Goal: Entertainment & Leisure: Consume media (video, audio)

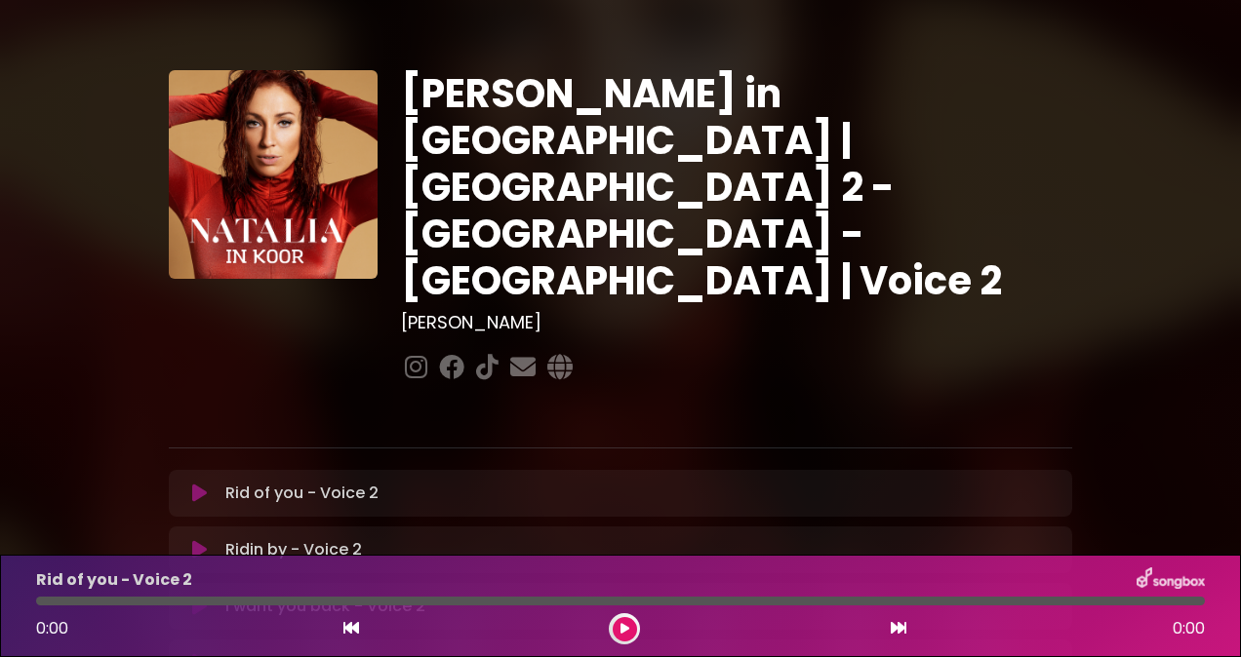
scroll to position [118, 0]
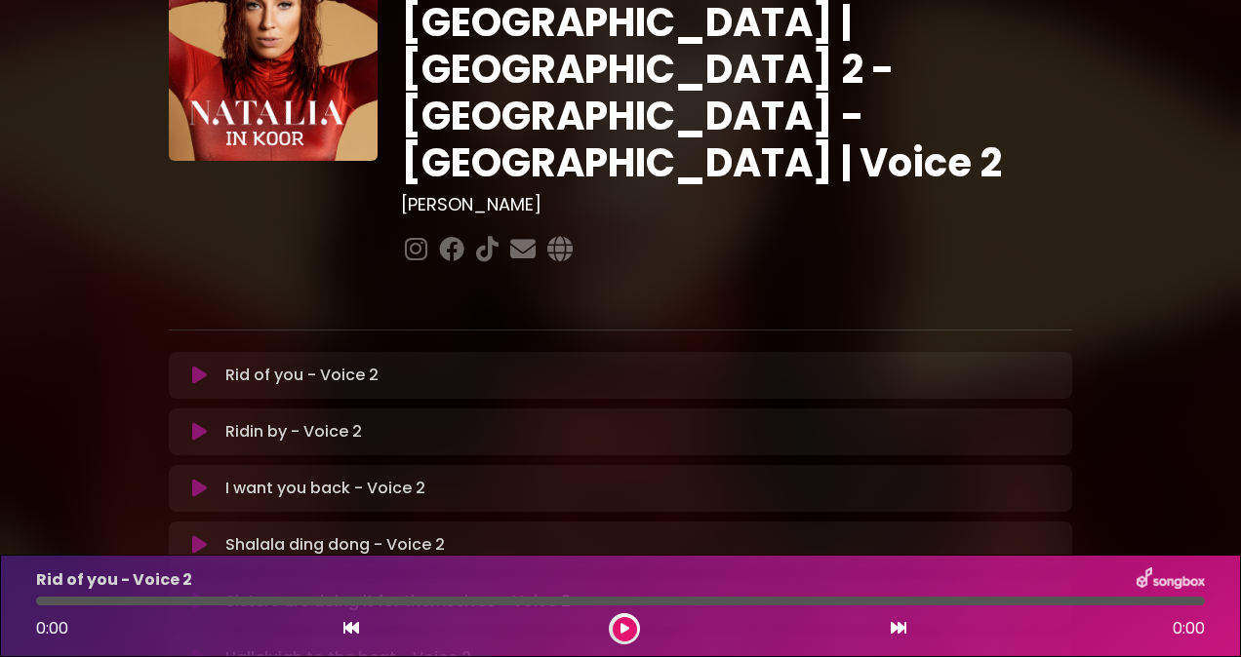
click at [205, 366] on icon at bounding box center [199, 376] width 15 height 20
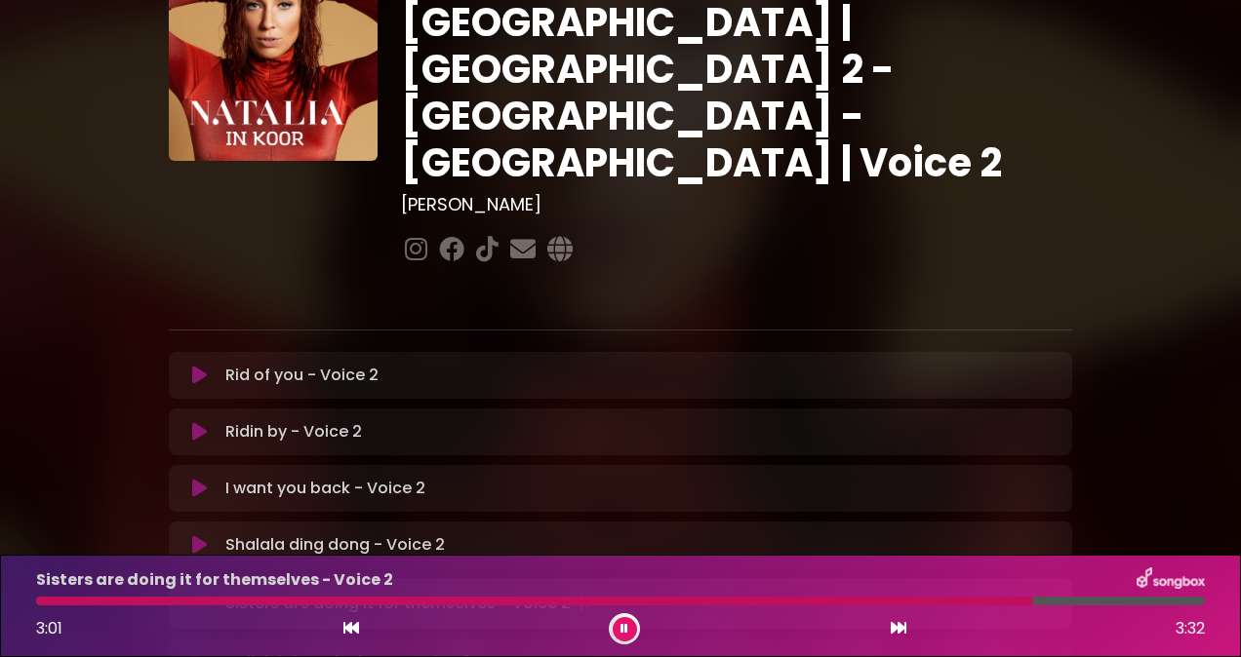
click at [865, 597] on div at bounding box center [534, 601] width 997 height 9
click at [966, 602] on div at bounding box center [620, 601] width 1169 height 9
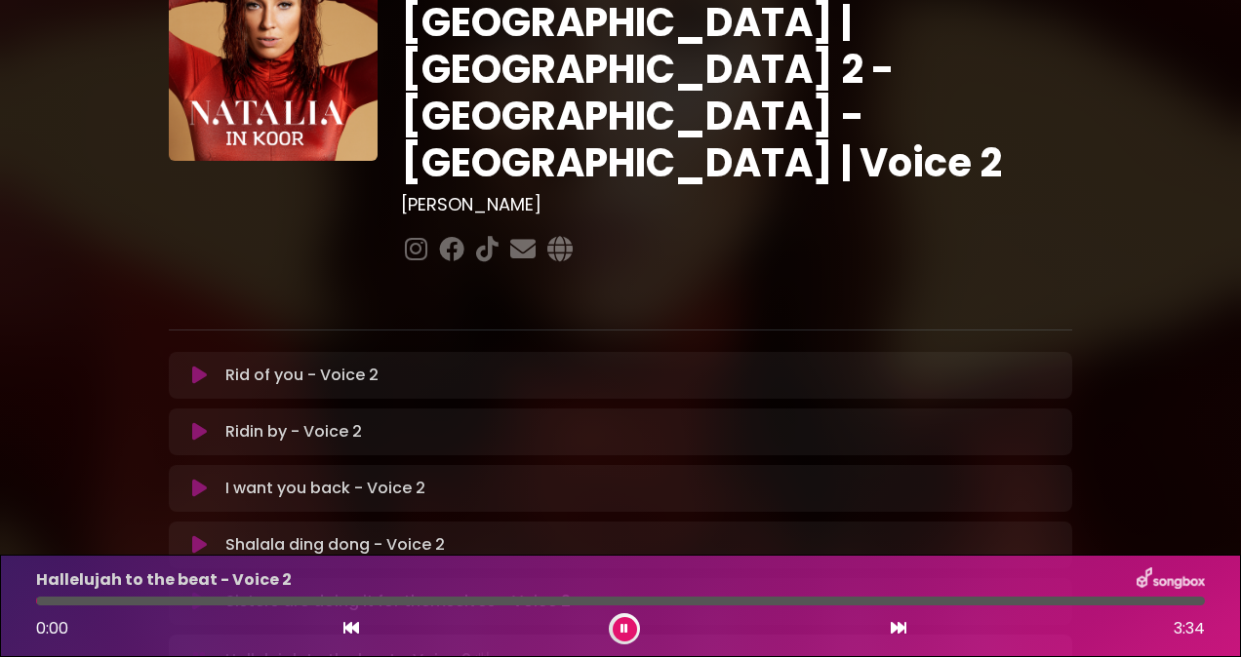
click at [205, 592] on icon at bounding box center [199, 602] width 15 height 20
click at [999, 605] on div at bounding box center [620, 601] width 1169 height 9
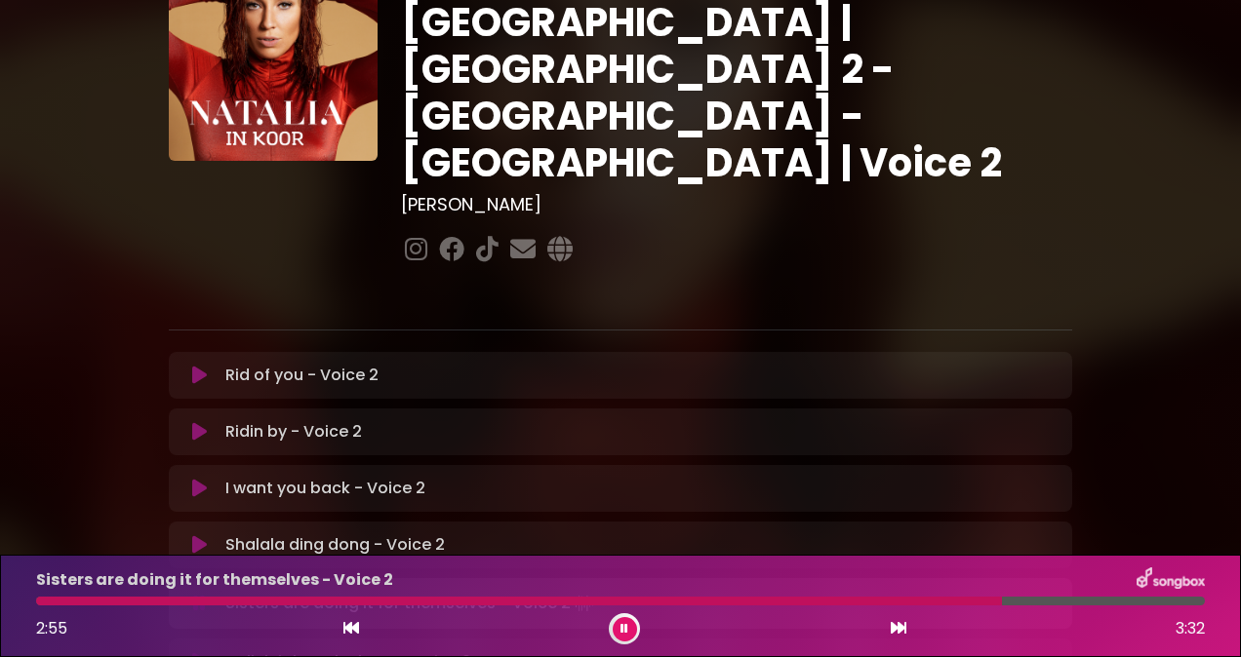
click at [885, 601] on div at bounding box center [519, 601] width 966 height 9
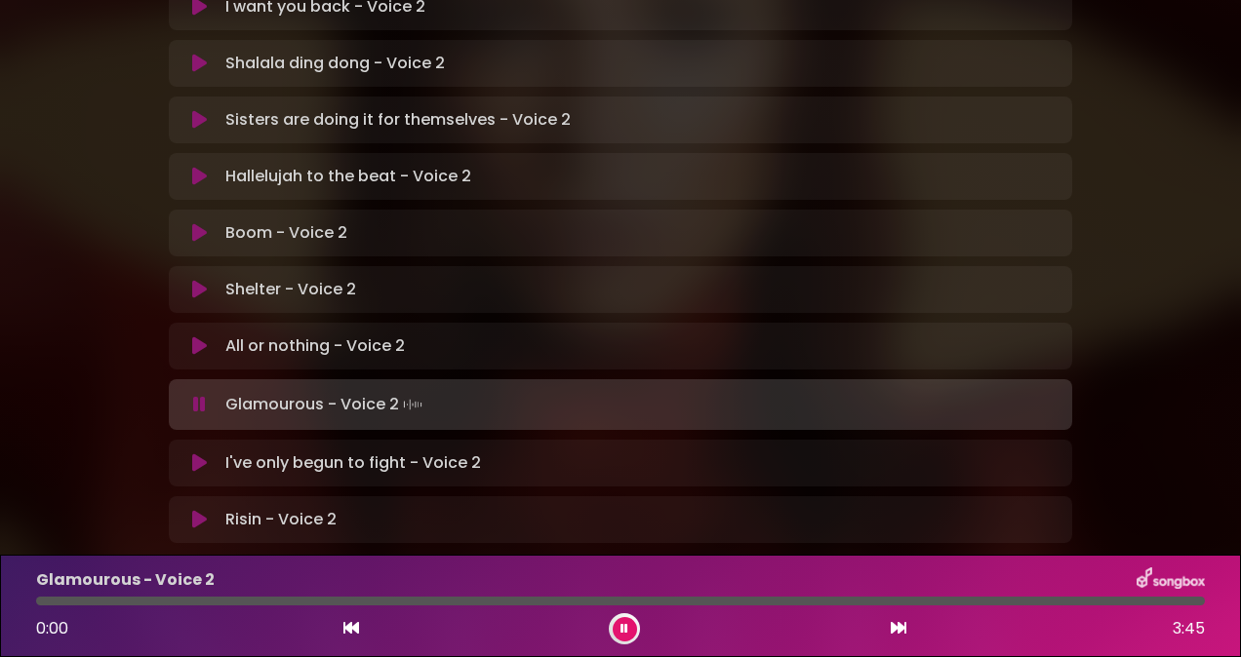
scroll to position [601, 0]
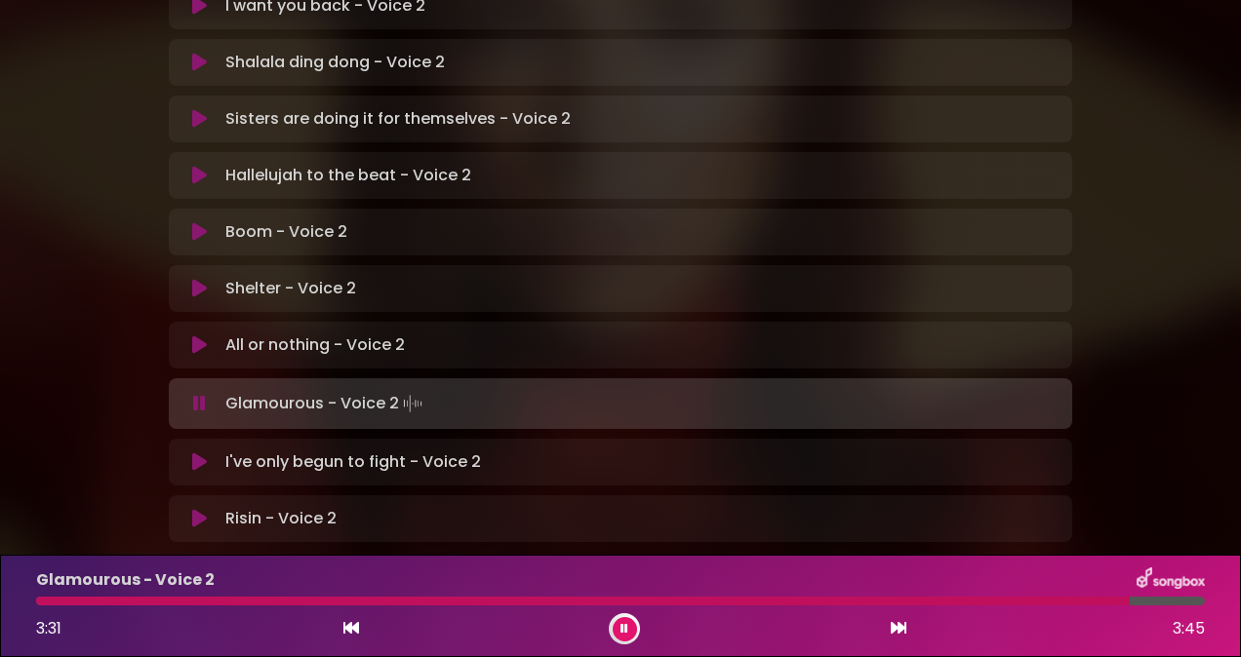
click at [1067, 602] on div at bounding box center [582, 601] width 1093 height 9
click at [1067, 602] on div at bounding box center [575, 601] width 1078 height 9
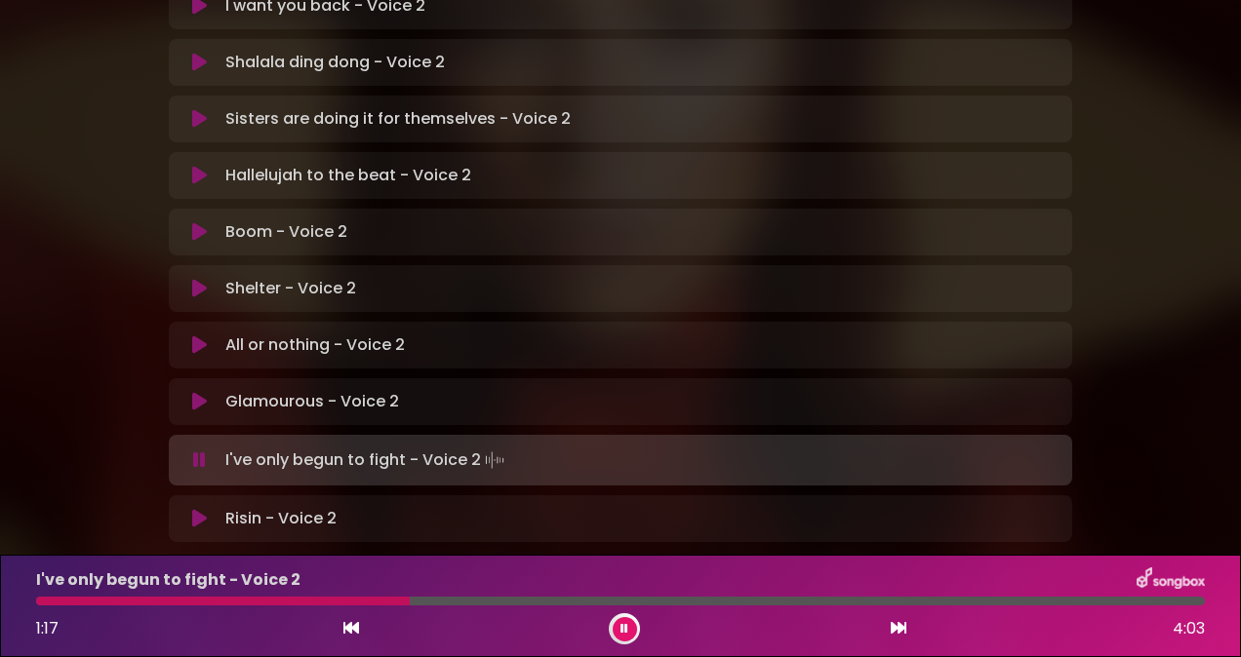
click at [50, 598] on div at bounding box center [620, 601] width 1169 height 9
click at [41, 602] on div at bounding box center [45, 601] width 18 height 9
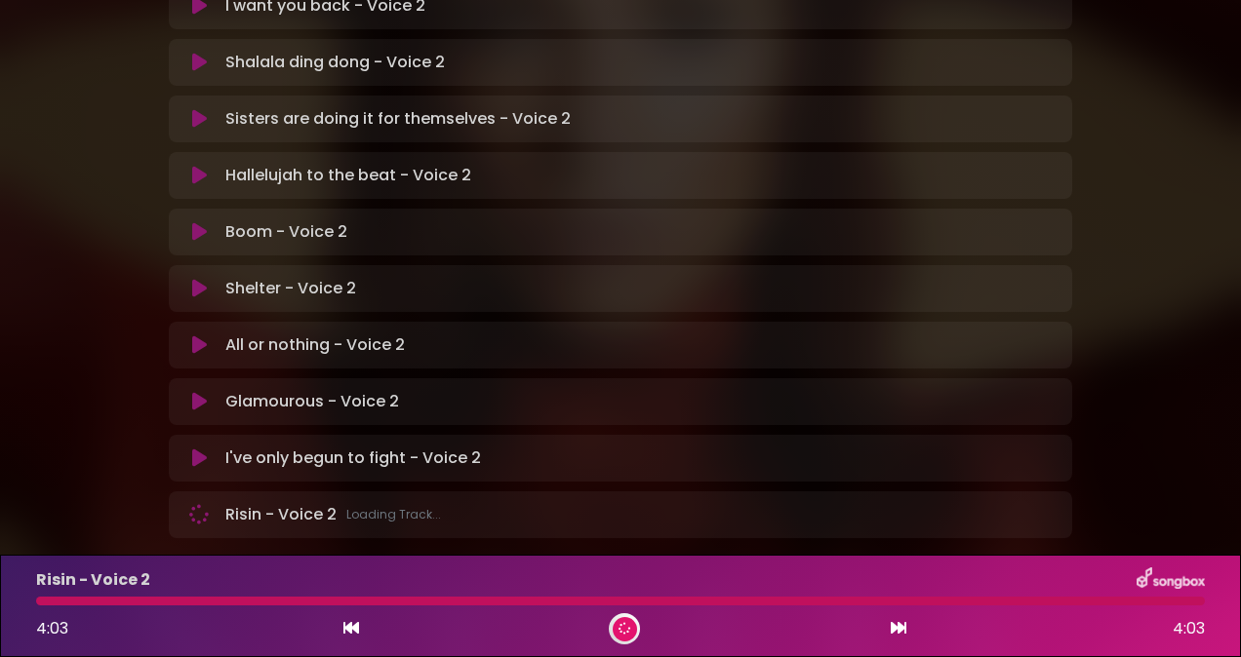
scroll to position [600, 0]
click at [1078, 611] on div "Risin - Voice 2 4:03 4:03" at bounding box center [620, 606] width 1192 height 77
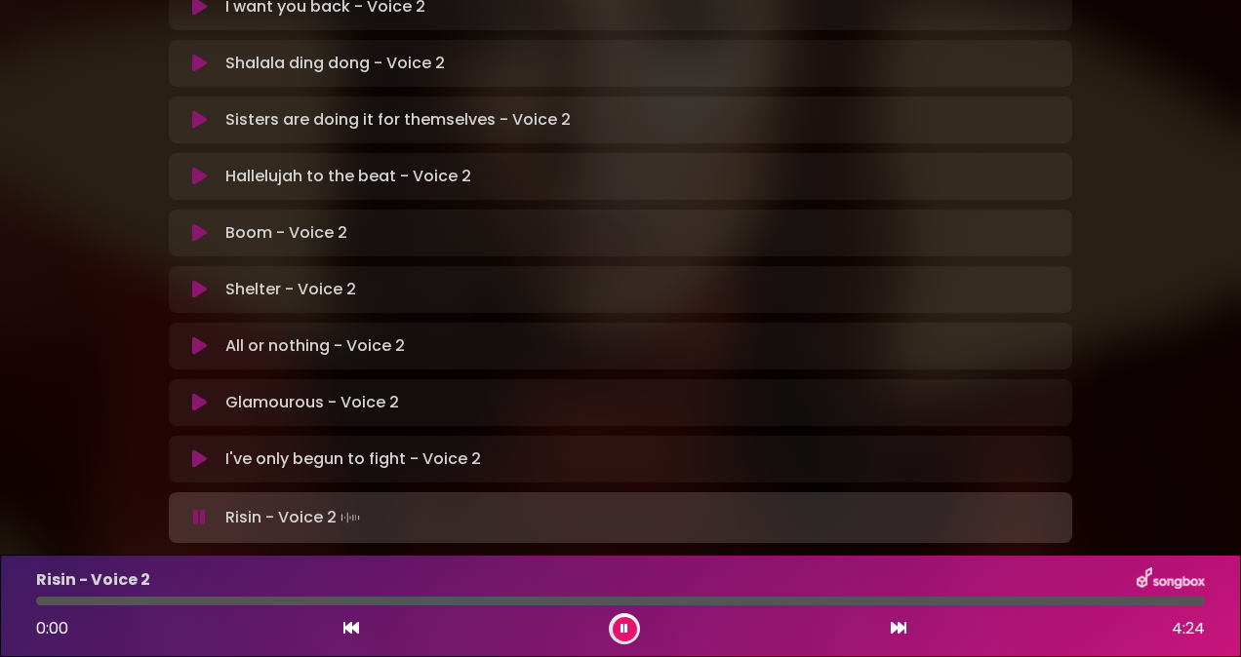
scroll to position [601, 0]
click at [828, 596] on div "Risin - Voice 2 0:00 4:24" at bounding box center [620, 606] width 1192 height 77
click at [201, 449] on icon at bounding box center [199, 459] width 15 height 20
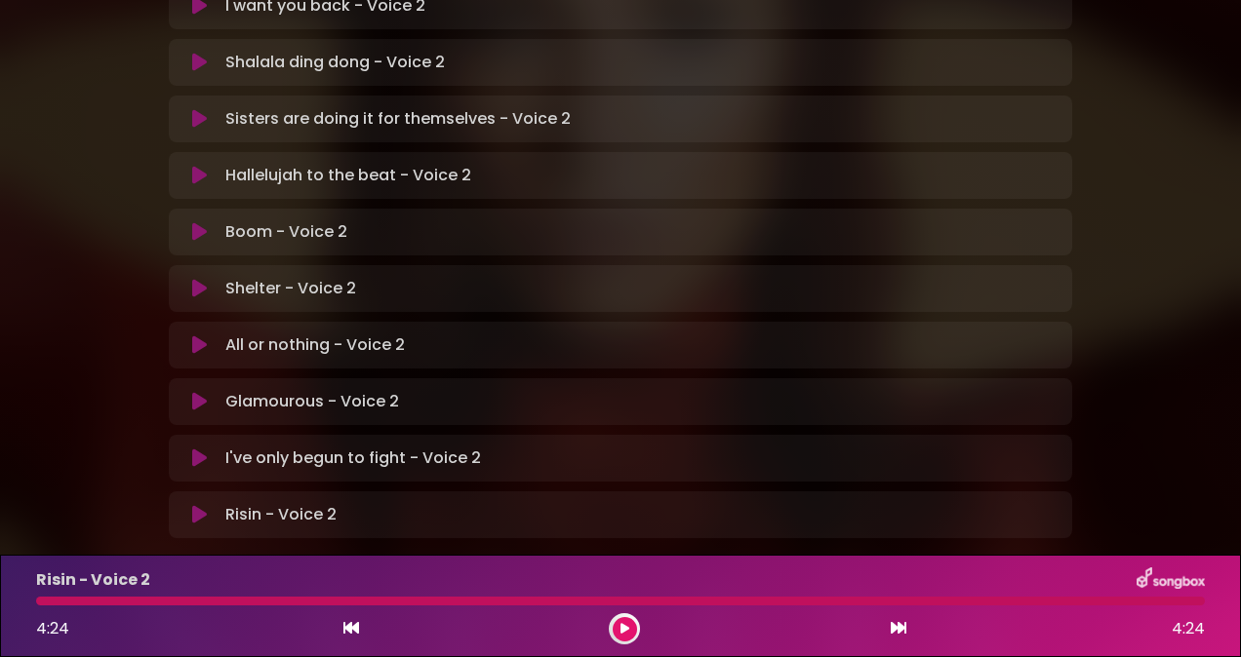
scroll to position [600, 0]
click at [206, 450] on icon at bounding box center [199, 460] width 15 height 20
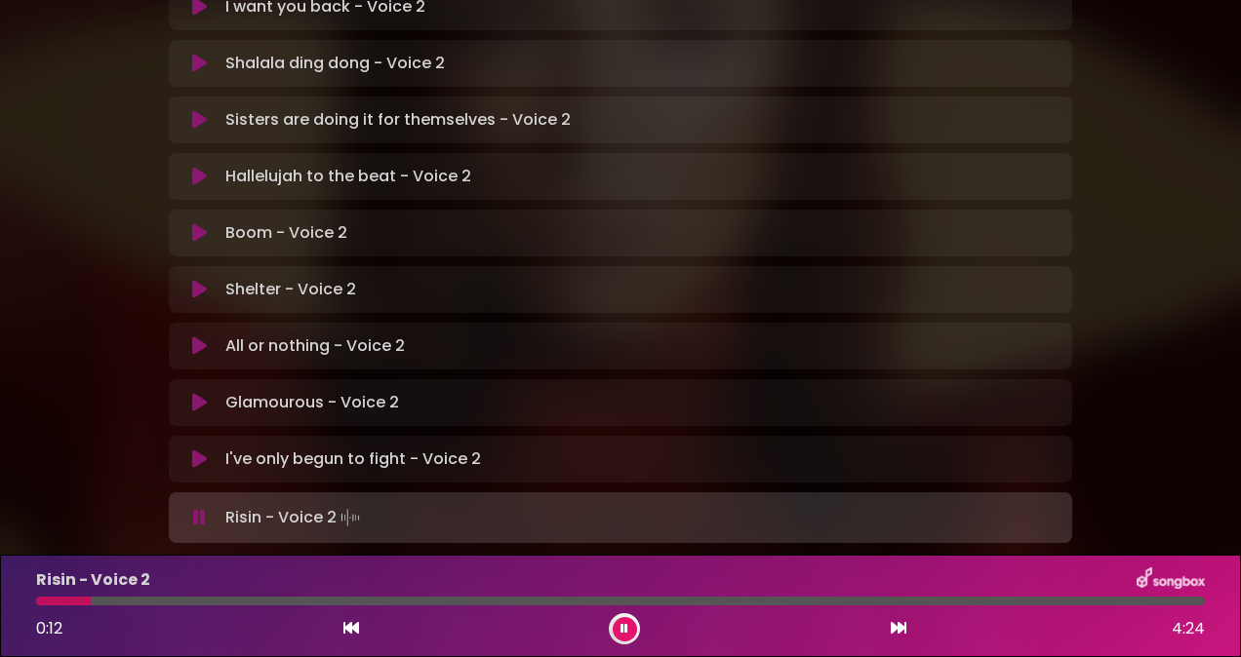
scroll to position [604, 0]
